Goal: Transaction & Acquisition: Obtain resource

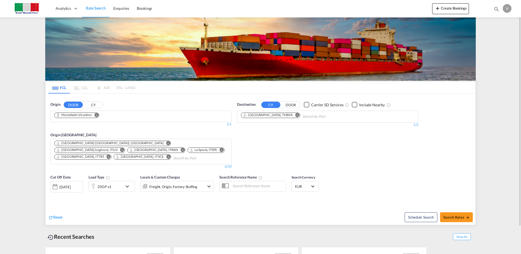
click at [98, 113] on md-icon "Remove" at bounding box center [96, 115] width 4 height 4
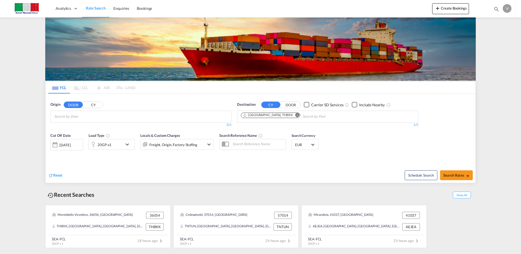
click at [95, 116] on input "Chips input." at bounding box center [80, 116] width 52 height 9
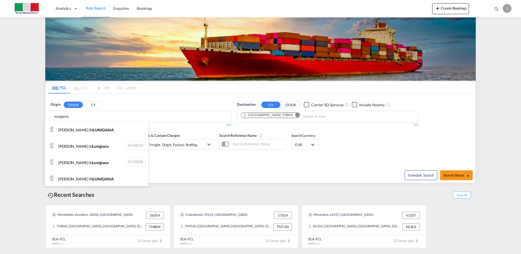
type input "lunigiana"
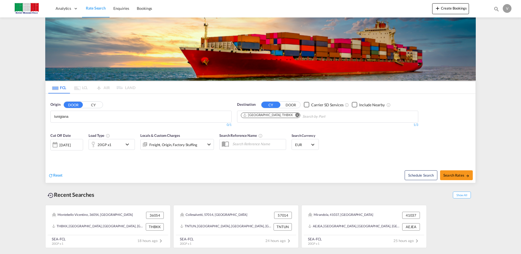
click at [84, 117] on body "Analytics Dashboard Rate Search Enquiries Bookings Analytics" at bounding box center [260, 127] width 521 height 254
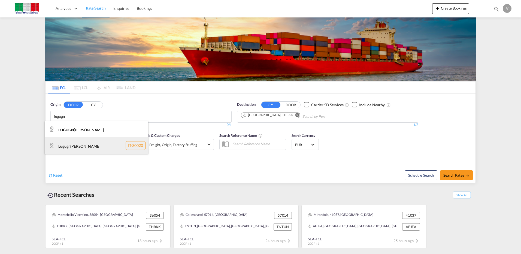
type input "lugugn"
click at [78, 148] on div "Lugugn [PERSON_NAME] IT-30020" at bounding box center [96, 145] width 103 height 16
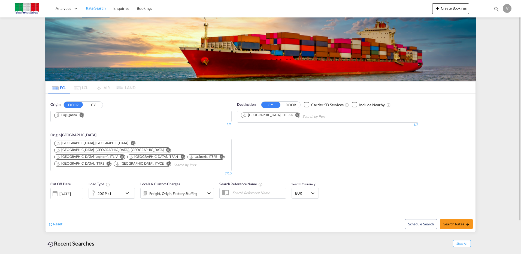
click at [295, 116] on md-icon "Remove" at bounding box center [297, 115] width 4 height 4
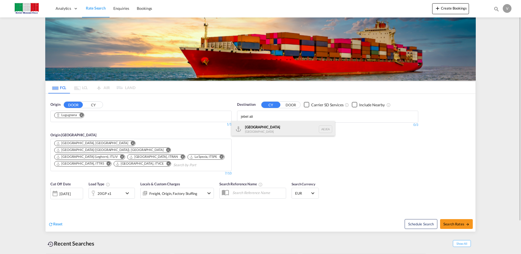
type input "jebel ali"
click at [255, 128] on div "[GEOGRAPHIC_DATA] [GEOGRAPHIC_DATA]" at bounding box center [282, 129] width 103 height 16
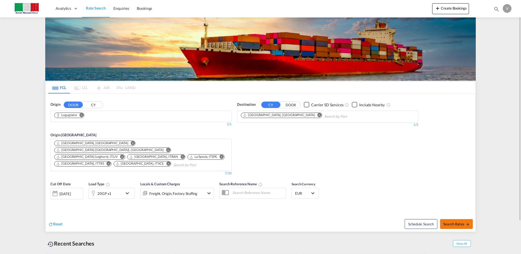
click at [460, 222] on span "Search Rates" at bounding box center [456, 224] width 26 height 4
type input "Lugugnana to AEJEA / [DATE]"
